Goal: Task Accomplishment & Management: Complete application form

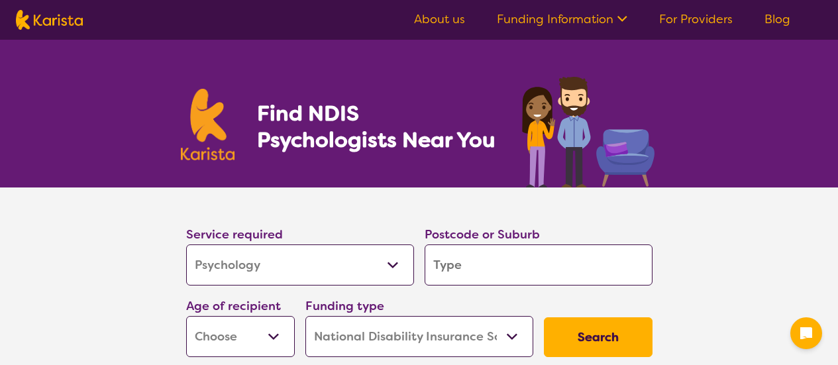
select select "Psychology"
select select "NDIS"
select select "Psychology"
select select "NDIS"
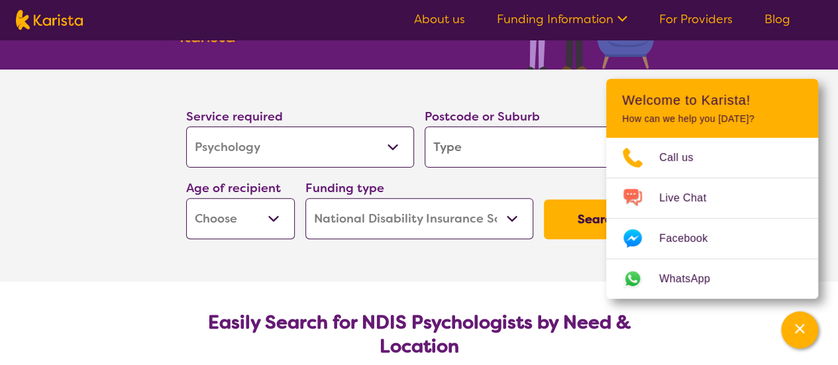
scroll to position [115, 0]
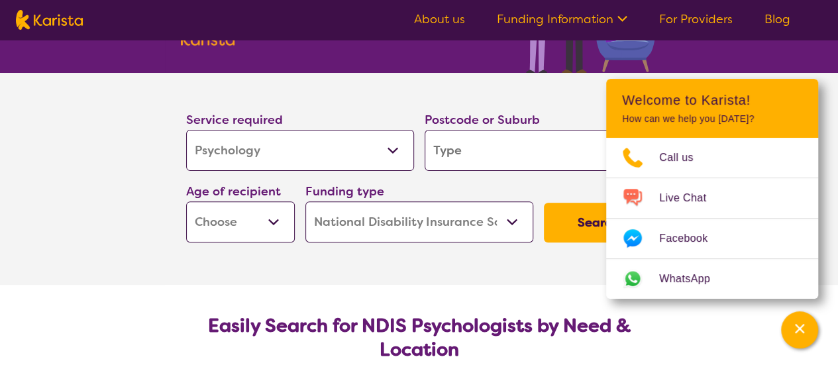
click at [476, 148] on input "search" at bounding box center [539, 150] width 228 height 41
type input "4720"
click at [270, 221] on select "Early Childhood - 0 to 9 Child - 10 to 11 Adolescent - 12 to 17 Adult - 18 to 6…" at bounding box center [240, 221] width 109 height 41
select select "EC"
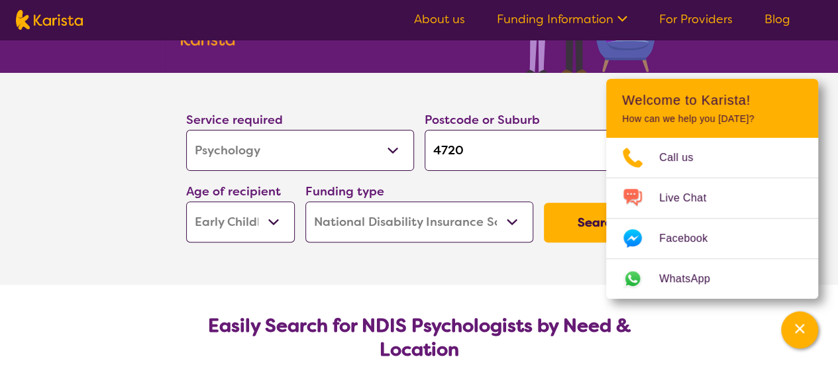
click at [186, 201] on select "Early Childhood - 0 to 9 Child - 10 to 11 Adolescent - 12 to 17 Adult - 18 to 6…" at bounding box center [240, 221] width 109 height 41
select select "EC"
click at [580, 226] on button "Search" at bounding box center [598, 223] width 109 height 40
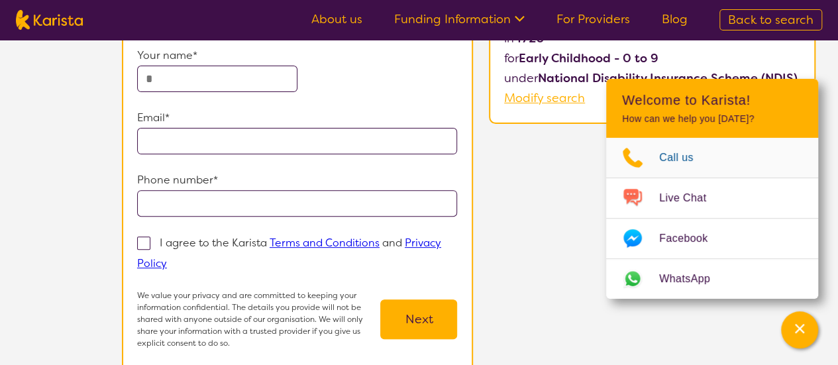
scroll to position [156, 0]
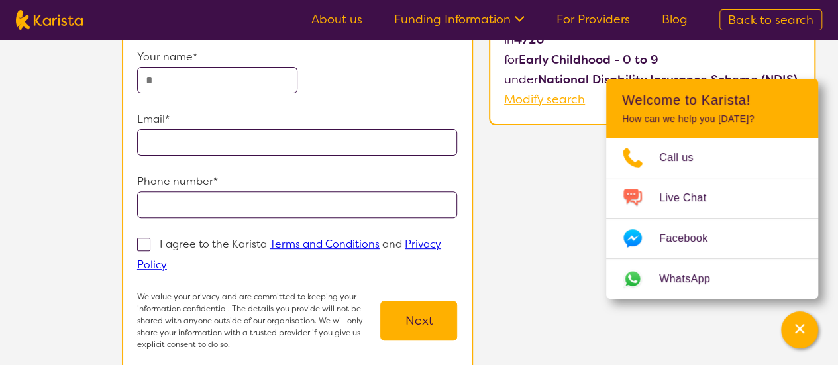
select select "Psychology"
select select "EC"
select select "NDIS"
select select "Psychology"
select select "EC"
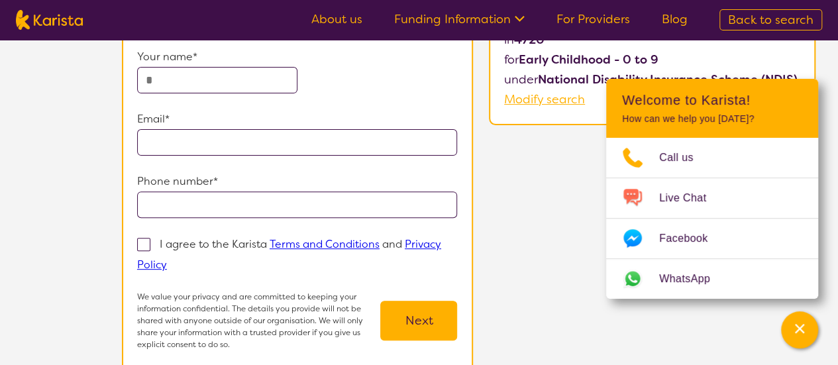
select select "NDIS"
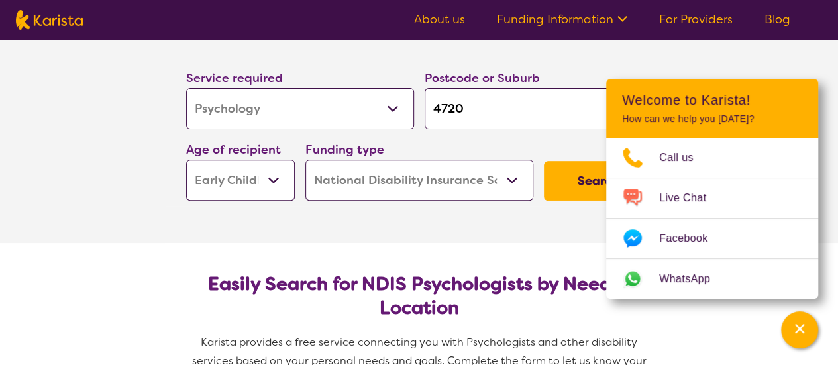
scroll to position [115, 0]
